Goal: Check status: Check status

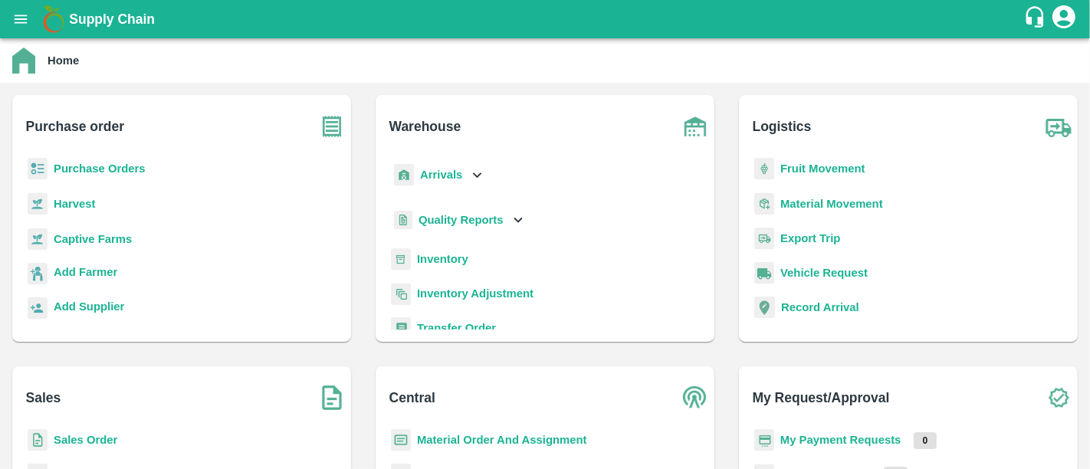
click at [136, 166] on b "Purchase Orders" at bounding box center [100, 169] width 92 height 12
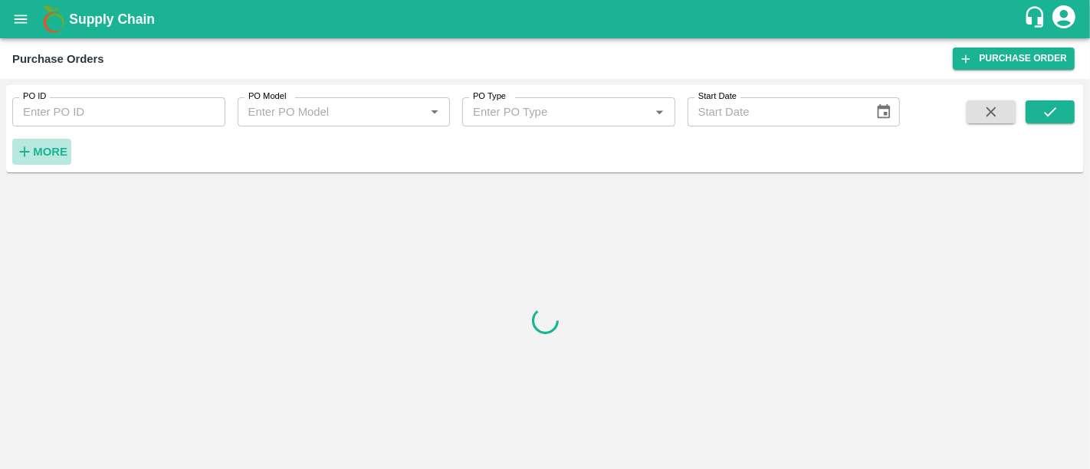
click at [67, 149] on button "More" at bounding box center [41, 152] width 59 height 26
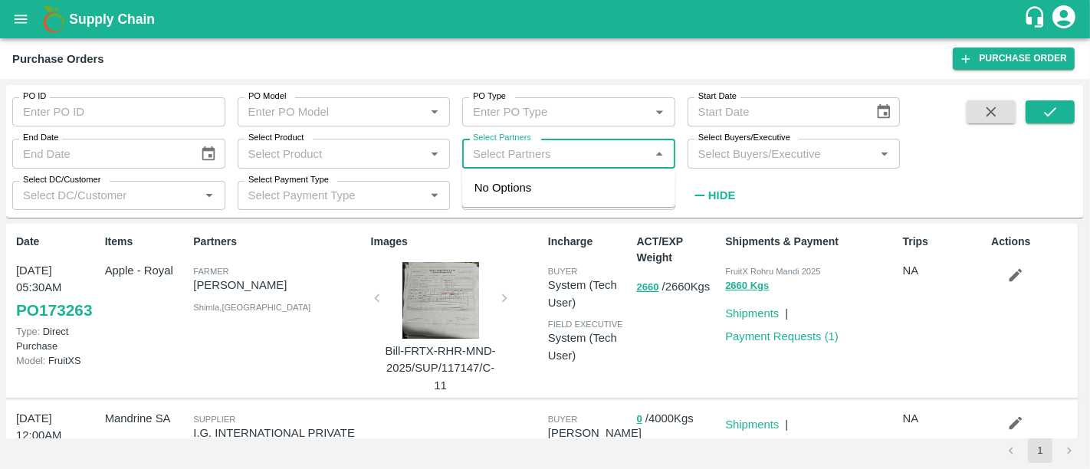
click at [504, 150] on input "Select Partners" at bounding box center [556, 153] width 179 height 20
type input "trinit"
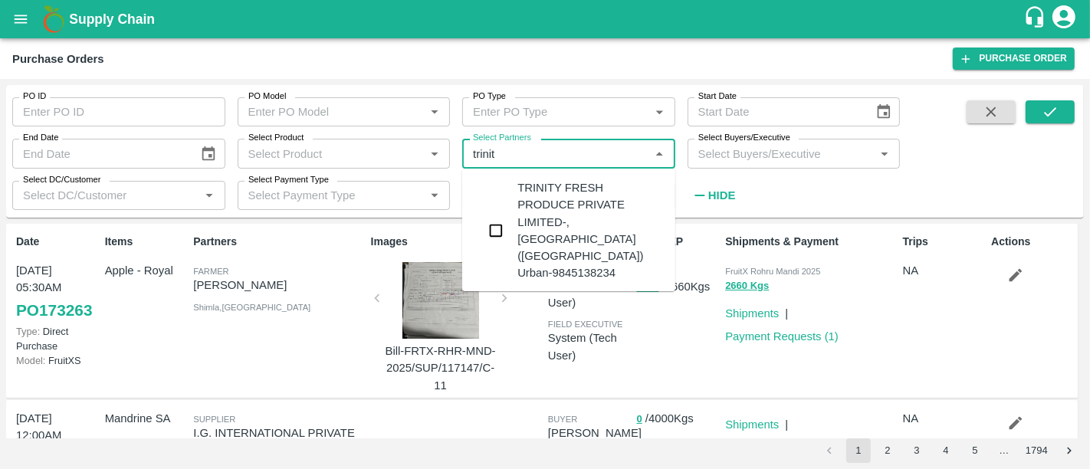
click at [595, 218] on div "TRINITY FRESH PRODUCE PRIVATE LIMITED-, Bengaluru (Bangalore) Urban-9845138234" at bounding box center [590, 230] width 146 height 103
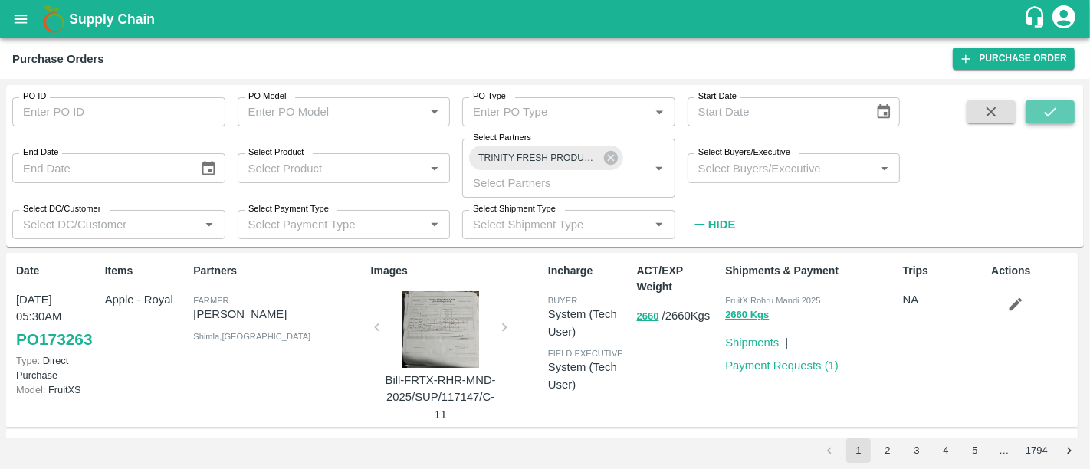
click at [1036, 107] on button "submit" at bounding box center [1050, 111] width 49 height 23
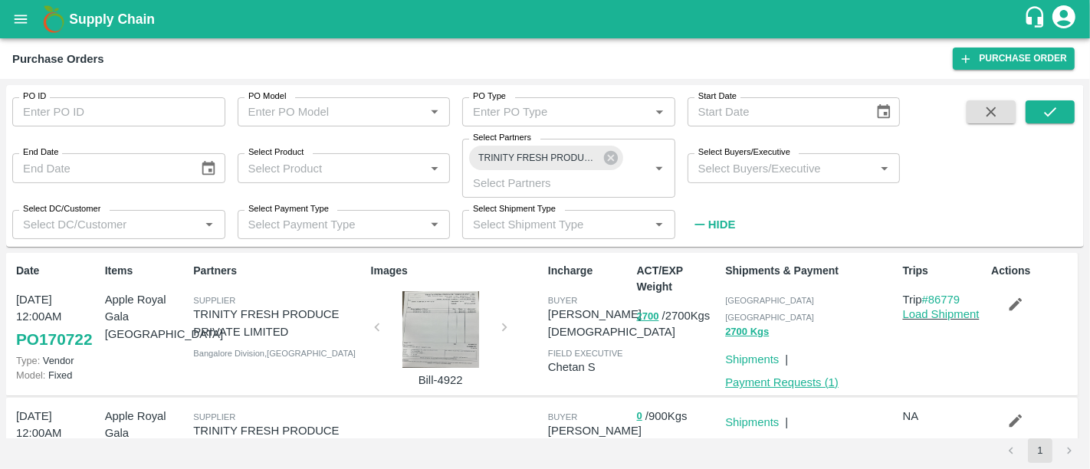
click at [822, 376] on link "Payment Requests ( 1 )" at bounding box center [781, 382] width 113 height 12
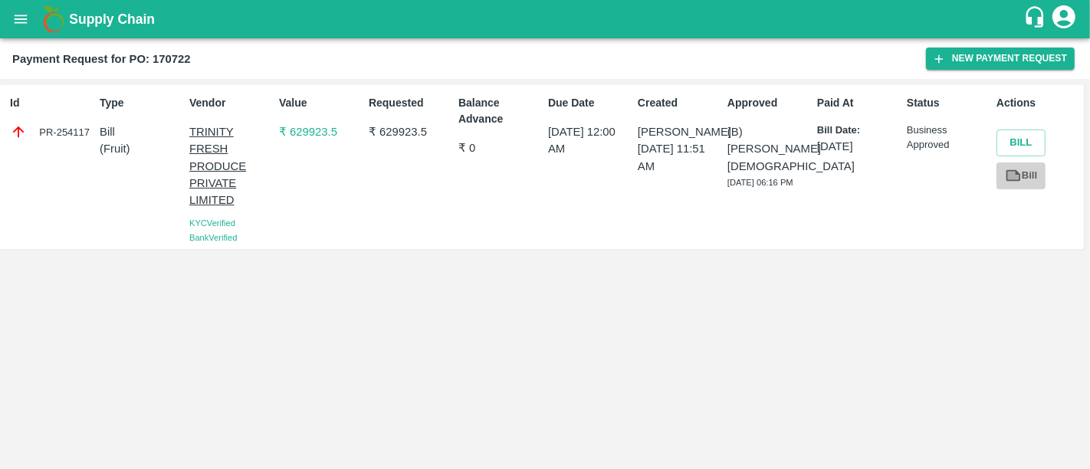
click at [1023, 178] on link "Bill" at bounding box center [1021, 176] width 49 height 27
click at [314, 138] on p "₹ 629923.5" at bounding box center [321, 131] width 84 height 17
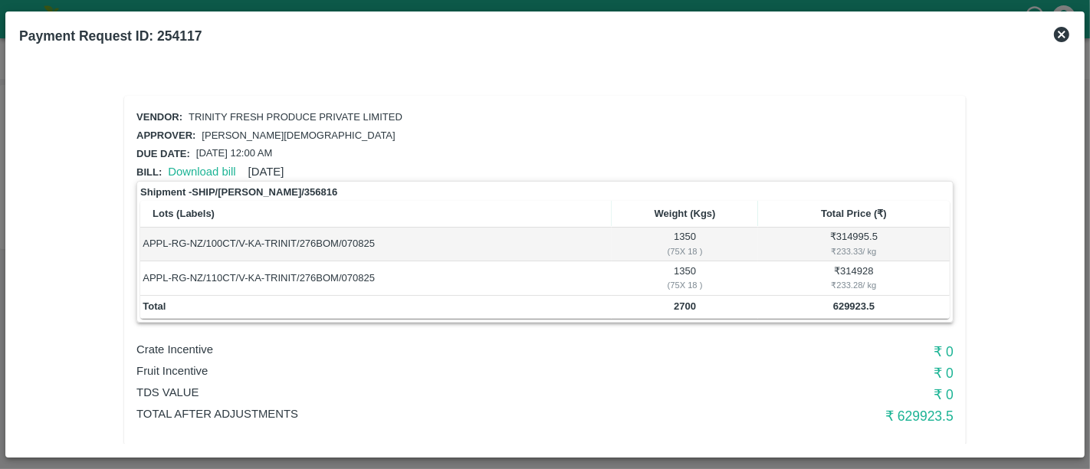
scroll to position [17, 0]
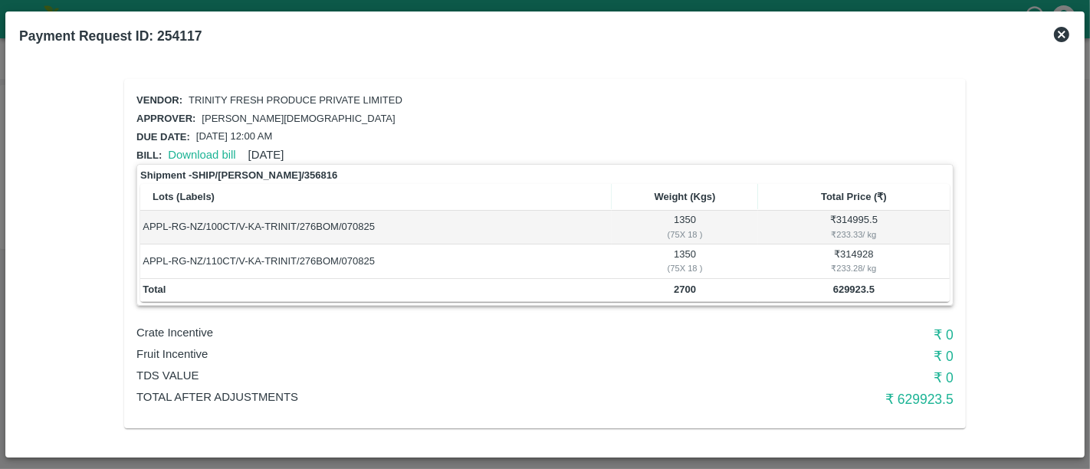
click at [1053, 35] on icon at bounding box center [1061, 34] width 18 height 18
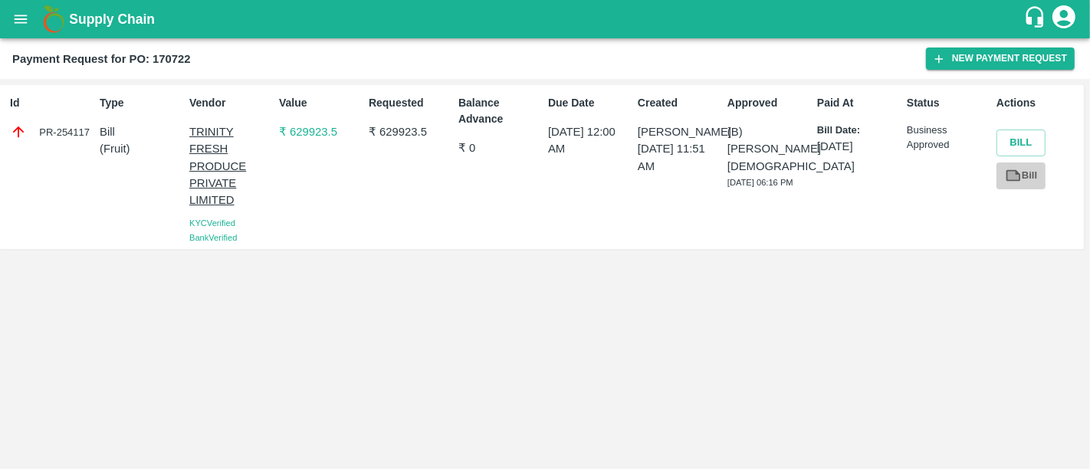
click at [1016, 174] on icon at bounding box center [1013, 175] width 15 height 11
click at [323, 130] on p "₹ 629923.5" at bounding box center [321, 131] width 84 height 17
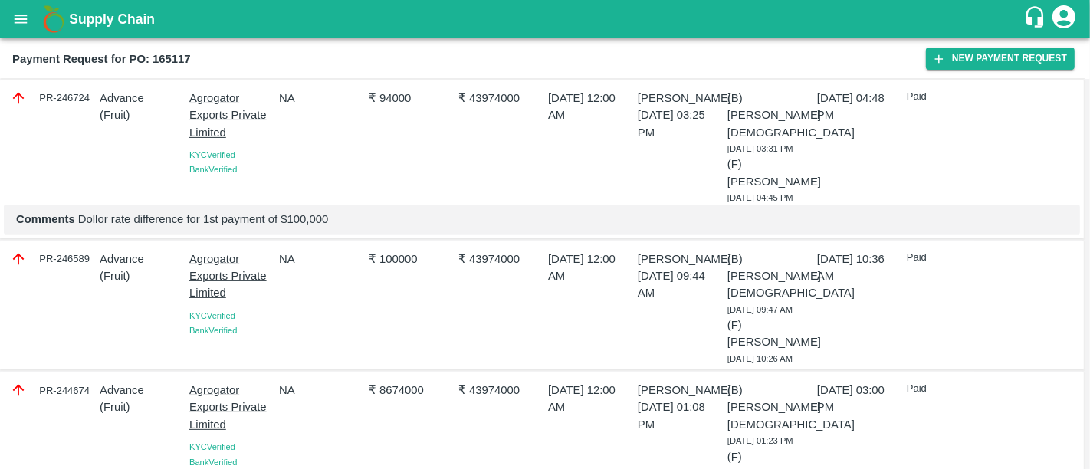
scroll to position [295, 0]
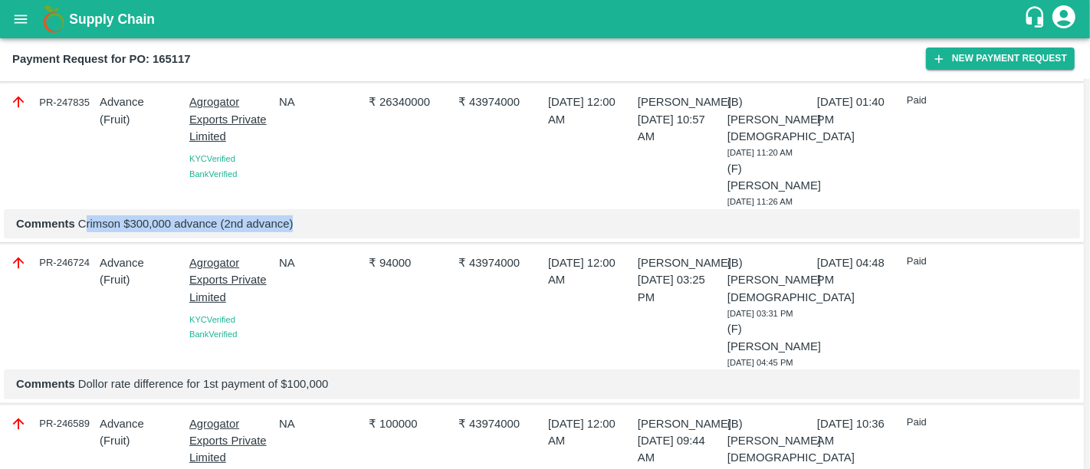
drag, startPoint x: 82, startPoint y: 202, endPoint x: 301, endPoint y: 211, distance: 219.4
click at [301, 215] on p "Comments Crimson $300,000 advance (2nd advance)" at bounding box center [542, 223] width 1052 height 17
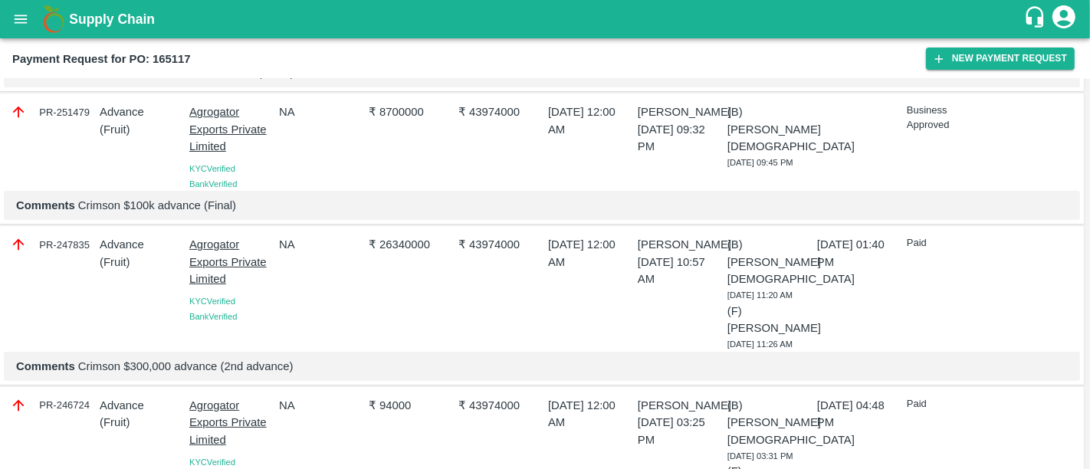
scroll to position [151, 0]
drag, startPoint x: 258, startPoint y: 205, endPoint x: 74, endPoint y: 211, distance: 184.1
click at [74, 211] on p "Comments Crimson $100k advance (Final)" at bounding box center [542, 207] width 1052 height 17
click at [74, 211] on b "Comments" at bounding box center [45, 207] width 59 height 12
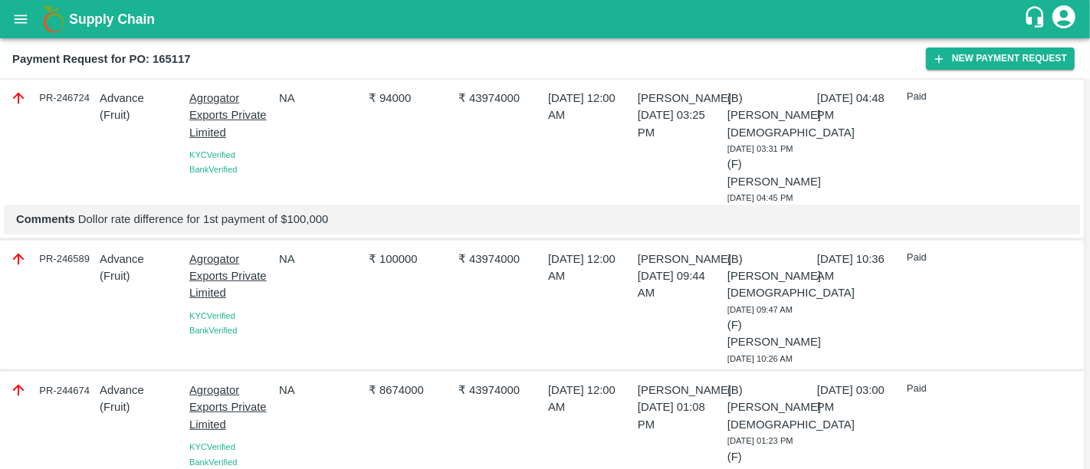
scroll to position [442, 0]
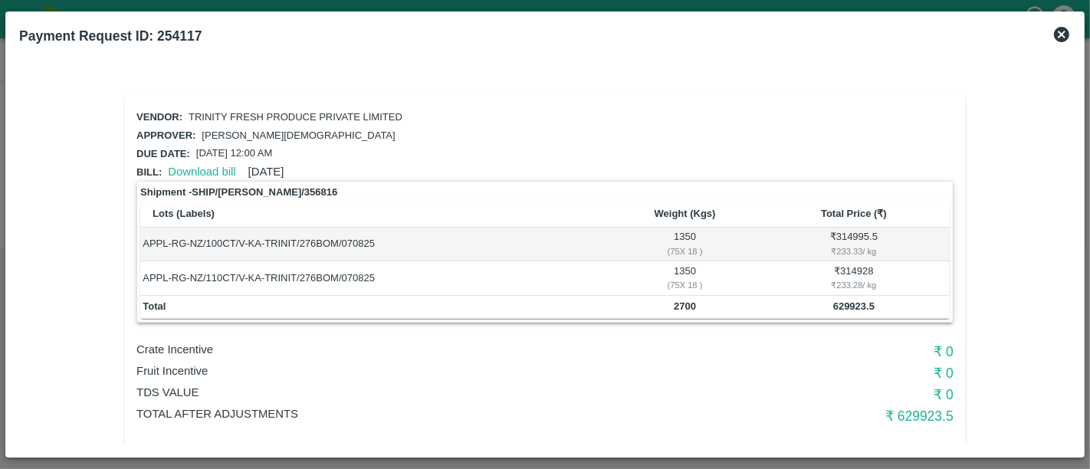
click at [1064, 40] on icon at bounding box center [1061, 34] width 15 height 15
